Goal: Task Accomplishment & Management: Manage account settings

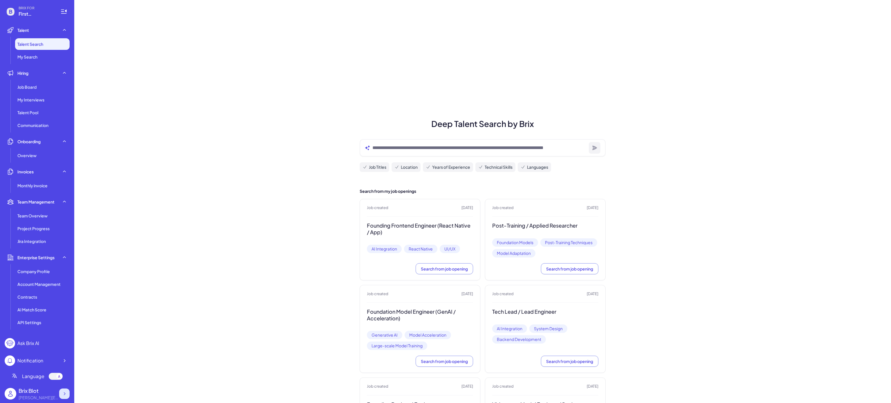
click at [63, 393] on icon at bounding box center [64, 394] width 6 height 6
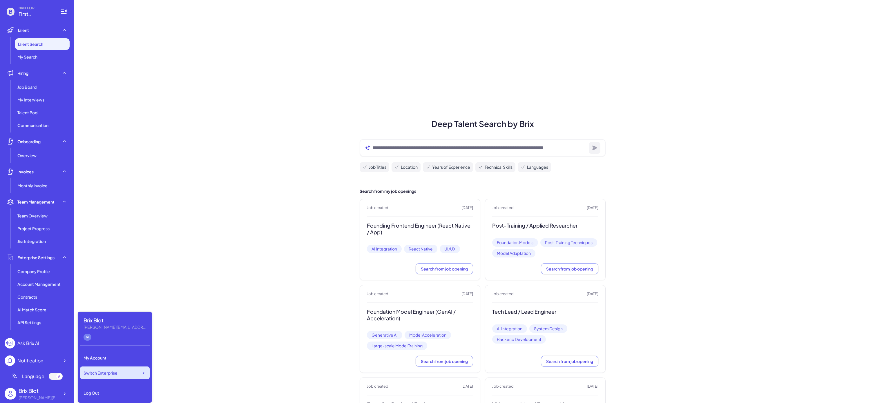
click at [122, 367] on div "Switch Enterprise" at bounding box center [115, 373] width 70 height 13
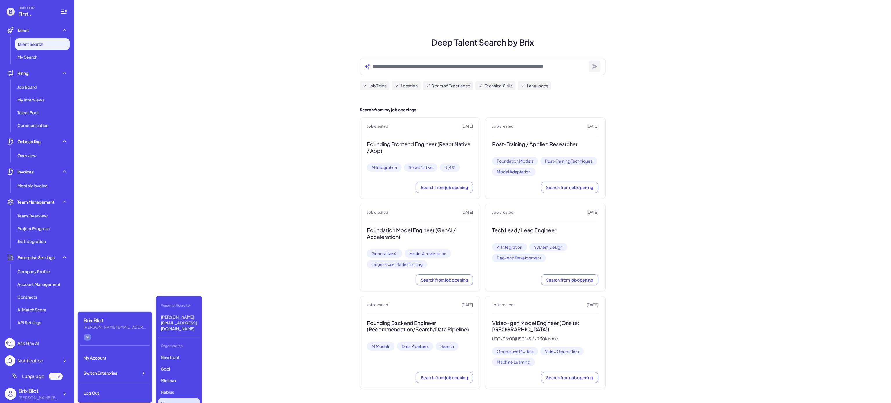
click at [180, 399] on p "Nio" at bounding box center [178, 404] width 41 height 10
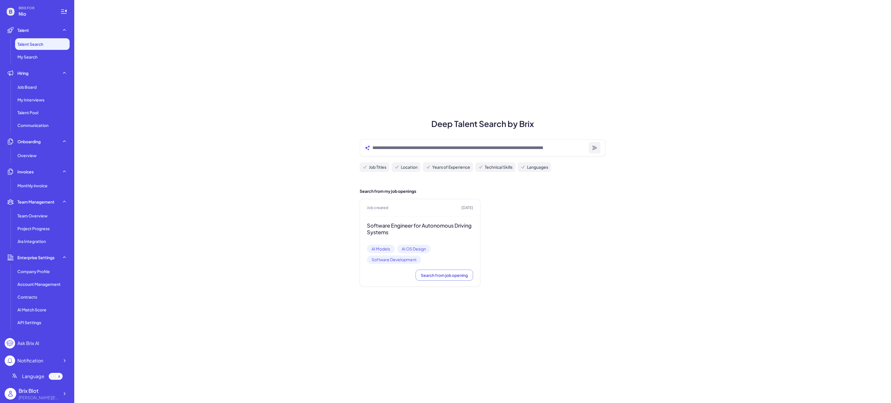
click at [123, 66] on div "Deep Talent Search by Brix Job Titles Location Years of Experience Technical Sk…" at bounding box center [482, 201] width 817 height 403
click at [32, 87] on span "Job Board" at bounding box center [26, 87] width 19 height 6
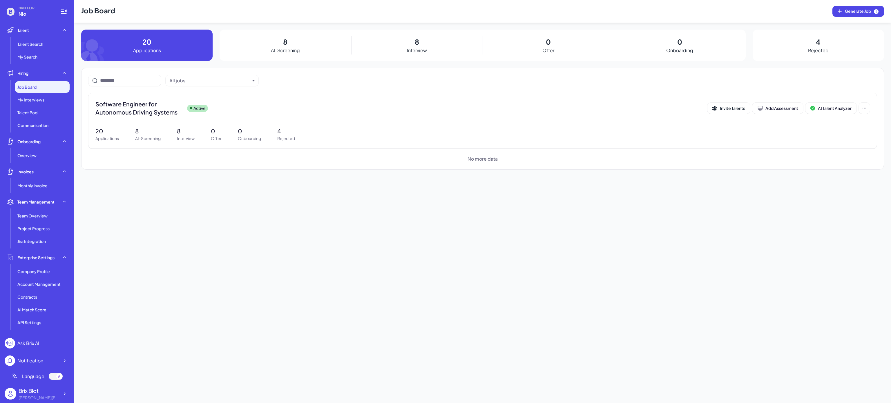
click at [243, 211] on div "Job Board Generate Job 20 Applications 8 AI-Screening 8 Interview 0 Offer 0 Onb…" at bounding box center [482, 201] width 817 height 403
click at [154, 112] on span "Software Engineer for Autonomous Driving Systems" at bounding box center [138, 108] width 87 height 16
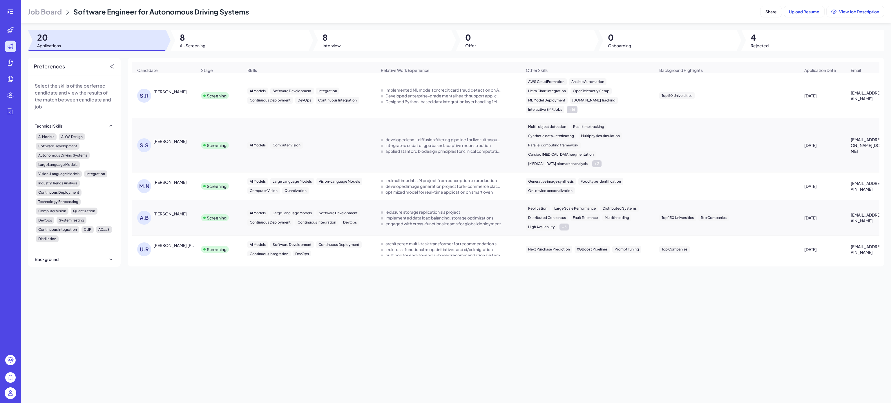
click at [329, 352] on div "Job Board Software Engineer for Autonomous Driving Systems Share Upload Resume …" at bounding box center [456, 201] width 870 height 403
click at [171, 95] on div "[PERSON_NAME]" at bounding box center [169, 92] width 33 height 6
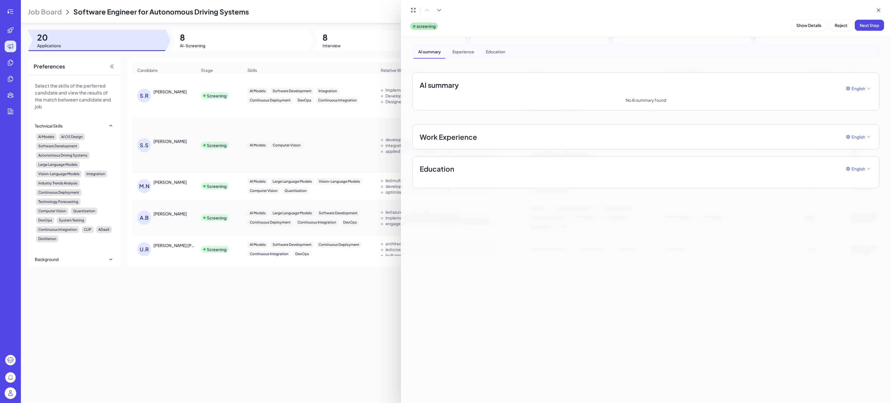
click at [198, 41] on div at bounding box center [445, 201] width 891 height 403
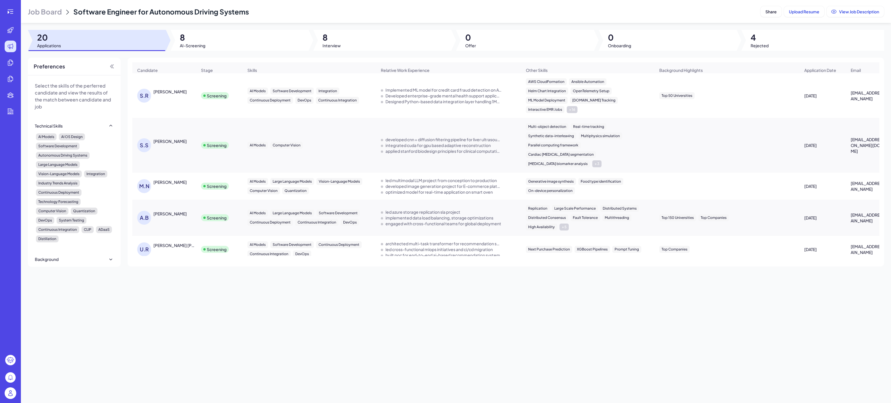
click at [115, 49] on div at bounding box center [97, 40] width 138 height 21
click at [167, 94] on div "[PERSON_NAME]" at bounding box center [164, 95] width 63 height 23
click at [201, 51] on div "Job Board Software Engineer for Autonomous Driving Systems Share Upload Resume …" at bounding box center [456, 201] width 870 height 403
click at [202, 47] on span "AI-Screening" at bounding box center [193, 46] width 26 height 6
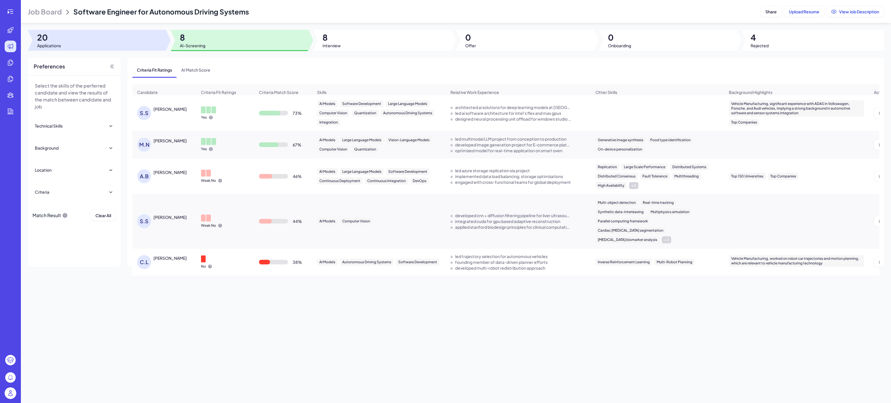
click at [125, 39] on div at bounding box center [97, 40] width 138 height 21
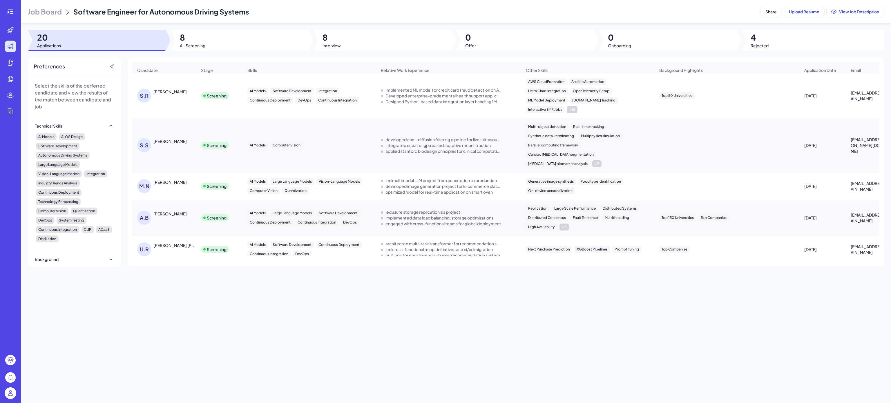
click at [188, 317] on div "Job Board Software Engineer for Autonomous Driving Systems Share Upload Resume …" at bounding box center [456, 201] width 870 height 403
click at [288, 317] on div "Job Board Software Engineer for Autonomous Driving Systems Share Upload Resume …" at bounding box center [456, 201] width 870 height 403
click at [405, 303] on div "Job Board Software Engineer for Autonomous Driving Systems Share Upload Resume …" at bounding box center [456, 201] width 870 height 403
click at [166, 95] on div "[PERSON_NAME]" at bounding box center [169, 92] width 33 height 6
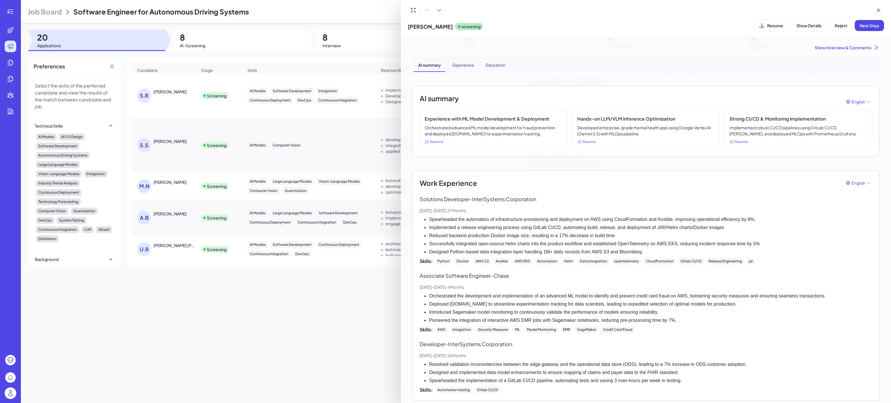
click at [200, 36] on div at bounding box center [445, 201] width 891 height 403
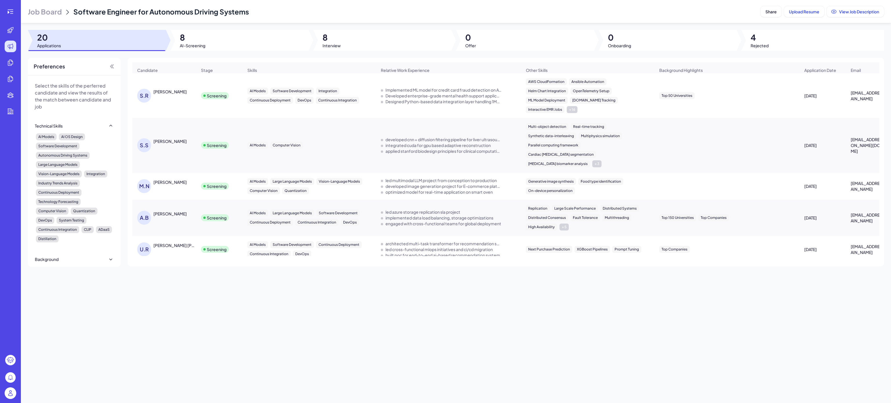
click at [114, 47] on div at bounding box center [97, 40] width 138 height 21
click at [199, 49] on div at bounding box center [240, 40] width 138 height 21
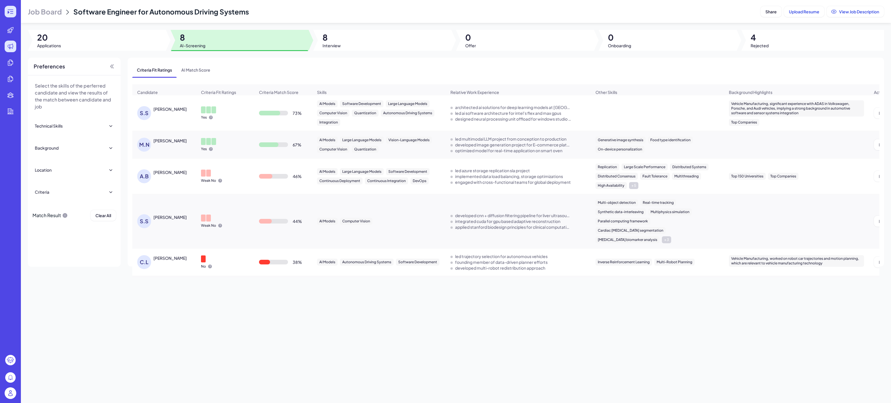
click at [14, 7] on div at bounding box center [11, 12] width 12 height 12
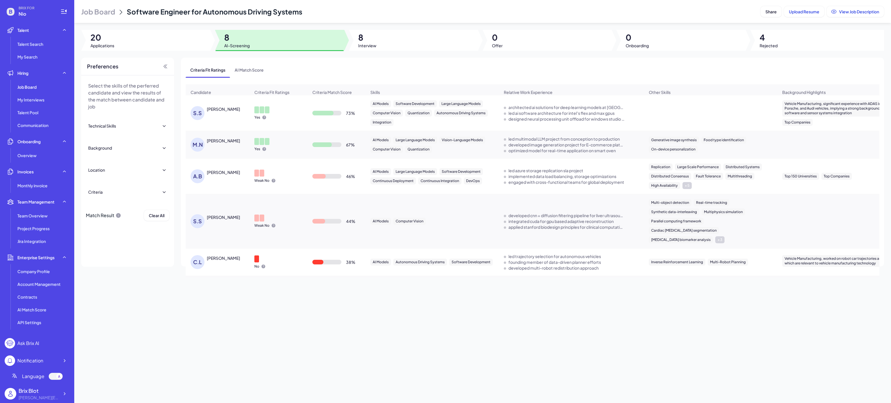
click at [231, 112] on div "[PERSON_NAME]" at bounding box center [223, 109] width 33 height 6
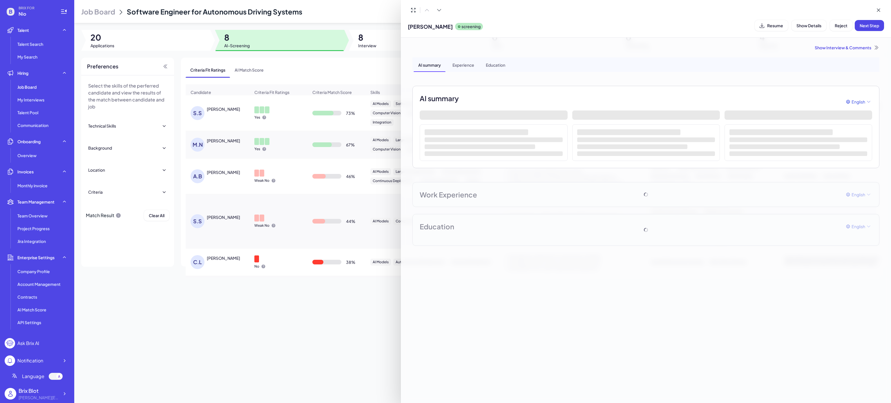
click at [763, 26] on icon at bounding box center [762, 26] width 6 height 6
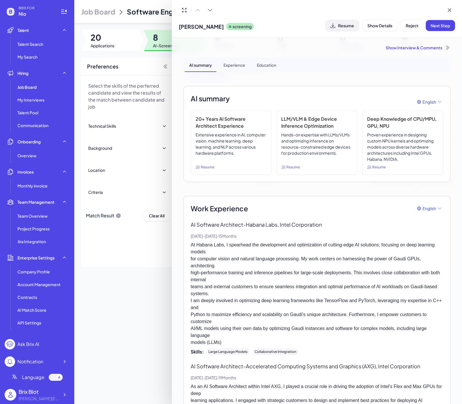
click at [343, 27] on span "Resume" at bounding box center [346, 25] width 16 height 5
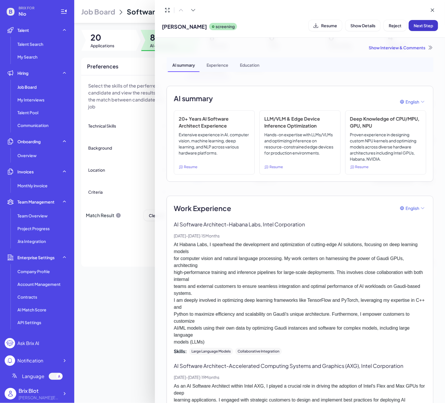
click at [420, 27] on span "Next Step" at bounding box center [423, 25] width 19 height 5
click at [396, 48] on div "Show Interview & Comments" at bounding box center [299, 48] width 267 height 6
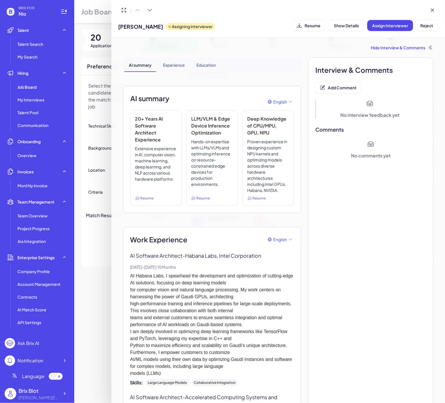
click at [335, 110] on div "No interview feedback yet" at bounding box center [369, 109] width 103 height 19
click at [328, 86] on span "Add Comment" at bounding box center [342, 87] width 29 height 5
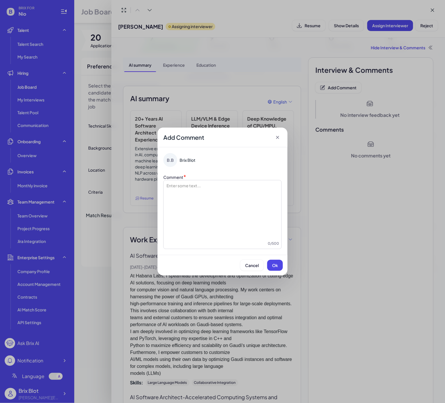
click at [211, 186] on div at bounding box center [222, 212] width 113 height 58
click at [211, 198] on div at bounding box center [222, 212] width 113 height 58
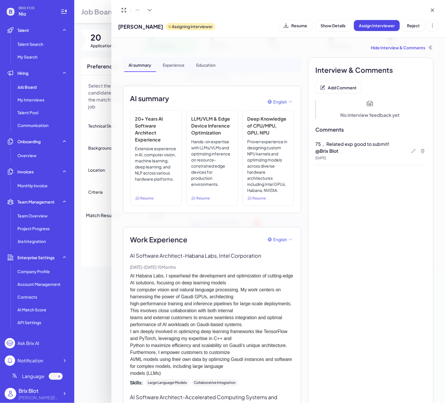
drag, startPoint x: 367, startPoint y: 231, endPoint x: 280, endPoint y: 222, distance: 87.8
click at [104, 256] on div at bounding box center [222, 201] width 445 height 403
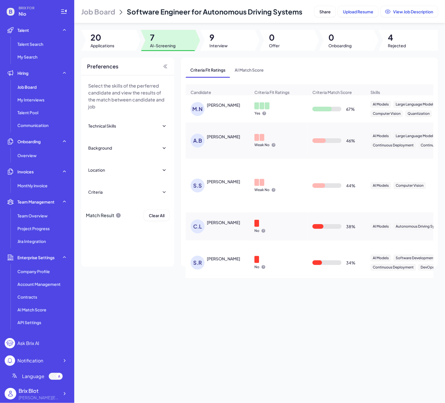
click at [232, 108] on div "[PERSON_NAME]" at bounding box center [223, 105] width 33 height 6
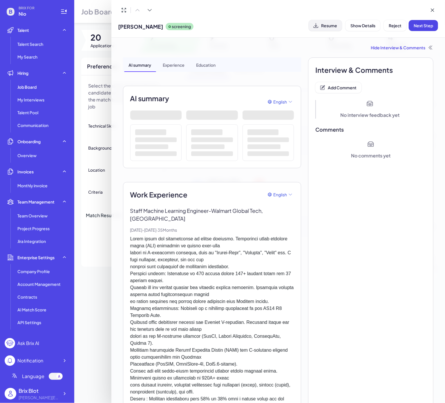
click at [321, 21] on button "Resume" at bounding box center [325, 25] width 33 height 11
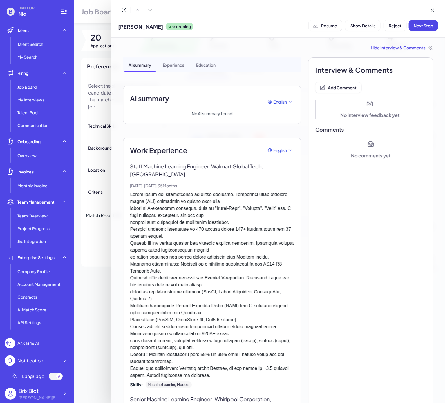
click at [222, 257] on p at bounding box center [212, 285] width 164 height 188
click at [177, 271] on p at bounding box center [212, 285] width 164 height 188
click at [107, 290] on div at bounding box center [222, 201] width 445 height 403
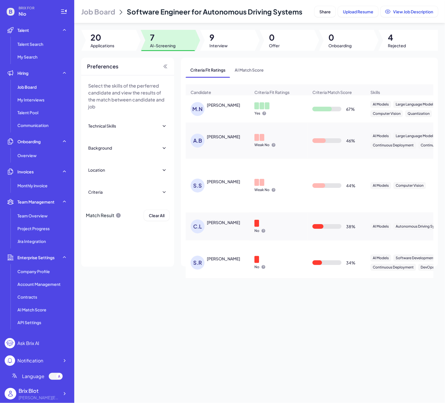
click at [227, 108] on div "[PERSON_NAME]" at bounding box center [223, 105] width 33 height 6
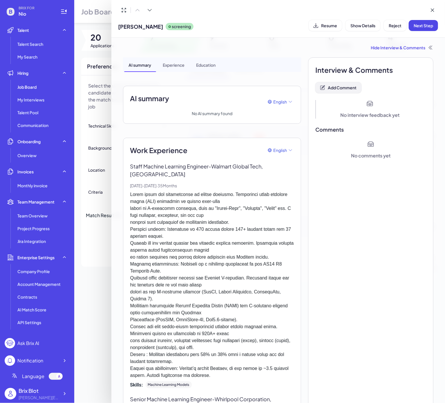
click at [347, 89] on span "Add Comment" at bounding box center [342, 87] width 29 height 5
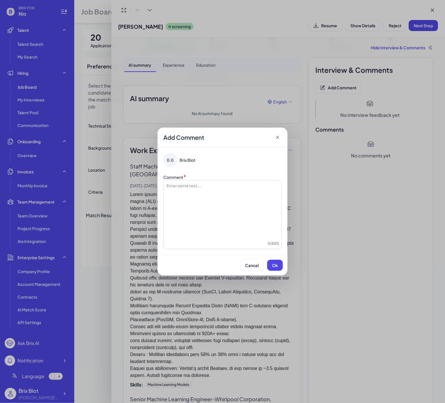
click at [209, 193] on div at bounding box center [222, 212] width 113 height 58
click at [215, 188] on p "**********" at bounding box center [222, 186] width 113 height 6
click at [232, 211] on div "**********" at bounding box center [222, 212] width 113 height 58
click at [222, 216] on div "**********" at bounding box center [222, 212] width 113 height 58
click at [205, 227] on div "**********" at bounding box center [222, 212] width 113 height 58
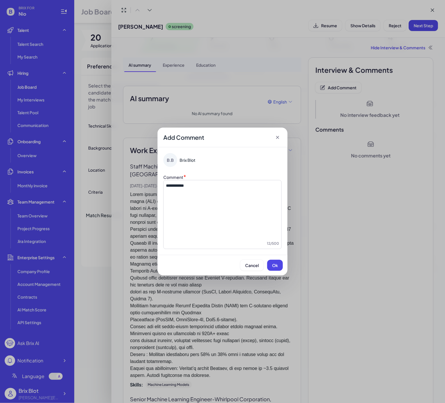
click at [187, 198] on div "**********" at bounding box center [222, 212] width 113 height 58
click at [199, 195] on div "**********" at bounding box center [222, 212] width 113 height 58
click at [271, 263] on button "Ok" at bounding box center [275, 265] width 16 height 11
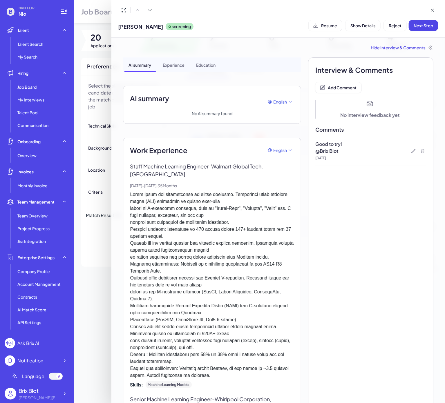
drag, startPoint x: 420, startPoint y: 28, endPoint x: 288, endPoint y: 145, distance: 176.3
click at [258, 217] on div "[PERSON_NAME] screening Resume Show Details Reject Next Step Hide Interview & C…" at bounding box center [278, 201] width 334 height 403
click at [425, 25] on span "Next Step" at bounding box center [423, 25] width 19 height 5
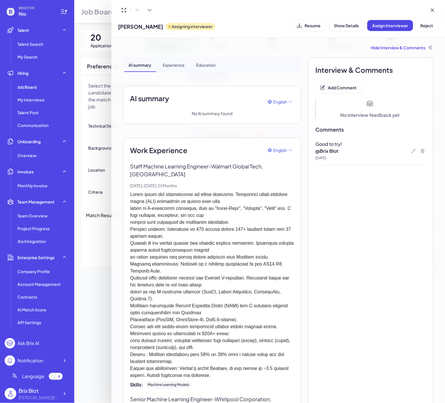
click at [95, 292] on div at bounding box center [222, 201] width 445 height 403
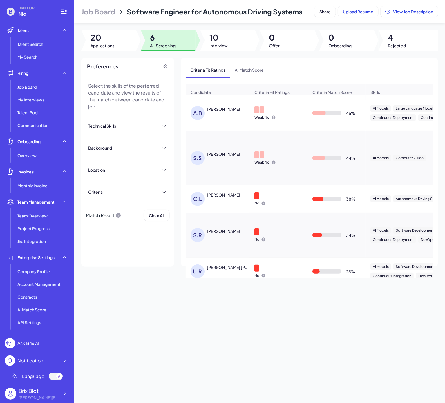
click at [214, 45] on span "Interview" at bounding box center [218, 46] width 18 height 6
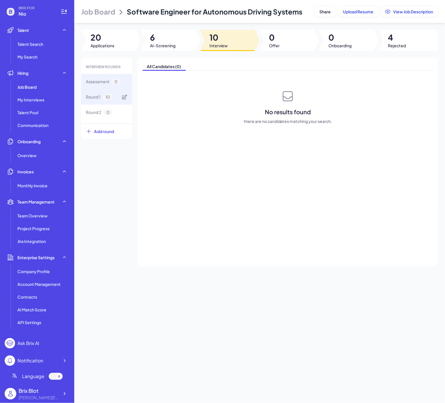
click at [117, 101] on div "Round 1 10" at bounding box center [106, 96] width 51 height 15
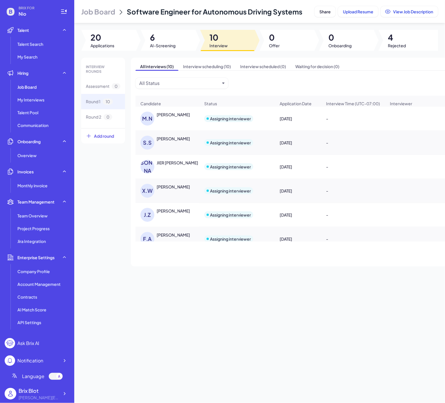
drag, startPoint x: 155, startPoint y: 118, endPoint x: 198, endPoint y: 126, distance: 43.3
click at [198, 126] on div "[PERSON_NAME]" at bounding box center [167, 118] width 63 height 23
copy div "[PERSON_NAME]"
click at [153, 130] on div "[PERSON_NAME]" at bounding box center [167, 118] width 63 height 23
drag, startPoint x: 153, startPoint y: 140, endPoint x: 196, endPoint y: 146, distance: 42.9
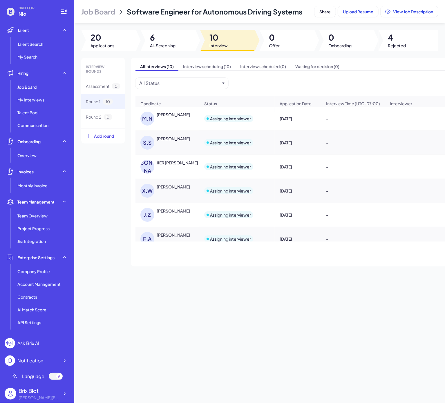
click at [196, 146] on div "[PERSON_NAME]" at bounding box center [167, 142] width 63 height 23
copy div "[PERSON_NAME]"
click at [107, 166] on div "INTERVIEW ROUNDS Assessment 0 Round 1 10 Round 2 0 Add round All Interviews (10…" at bounding box center [259, 162] width 357 height 209
drag, startPoint x: 152, startPoint y: 115, endPoint x: 197, endPoint y: 126, distance: 46.8
click at [197, 126] on div "[PERSON_NAME]" at bounding box center [167, 118] width 63 height 23
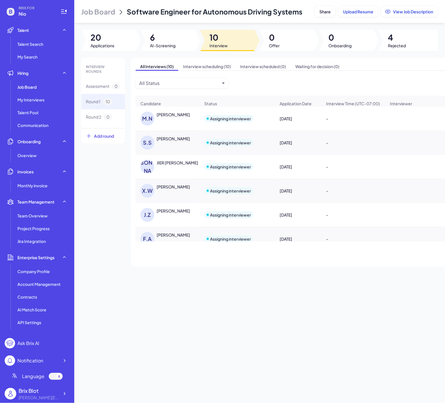
copy div "[PERSON_NAME]"
click at [172, 51] on div "Job Board Software Engineer for Autonomous Driving Systems Share Upload Resume …" at bounding box center [259, 201] width 371 height 403
click at [172, 46] on span "AI-Screening" at bounding box center [163, 46] width 26 height 6
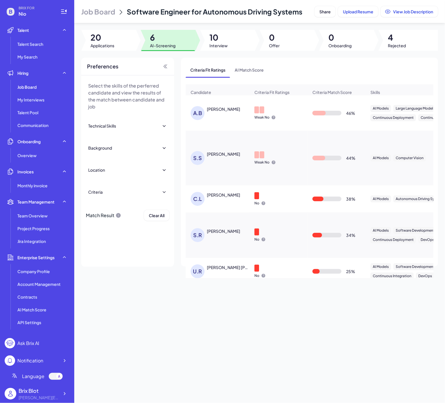
click at [221, 120] on div "A.B [PERSON_NAME]" at bounding box center [221, 113] width 60 height 14
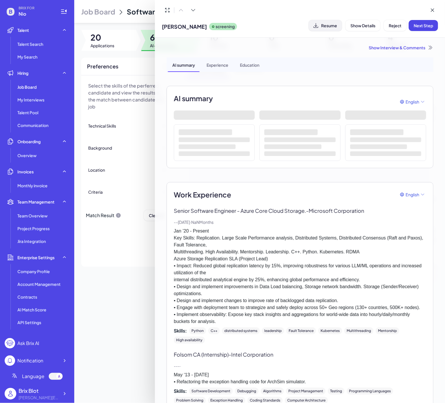
click at [334, 30] on button "Resume" at bounding box center [325, 25] width 33 height 11
